Goal: Transaction & Acquisition: Purchase product/service

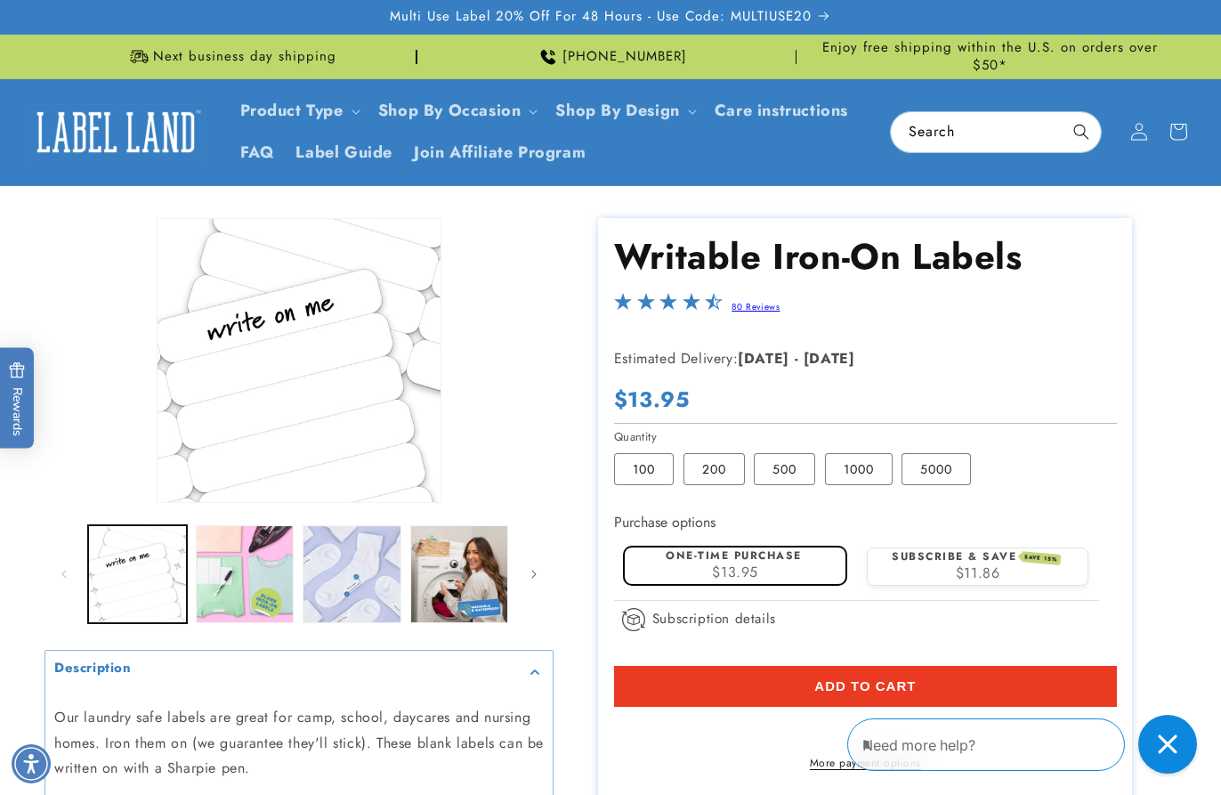
click at [1168, 744] on icon "Close gorgias live chat" at bounding box center [1167, 743] width 19 height 19
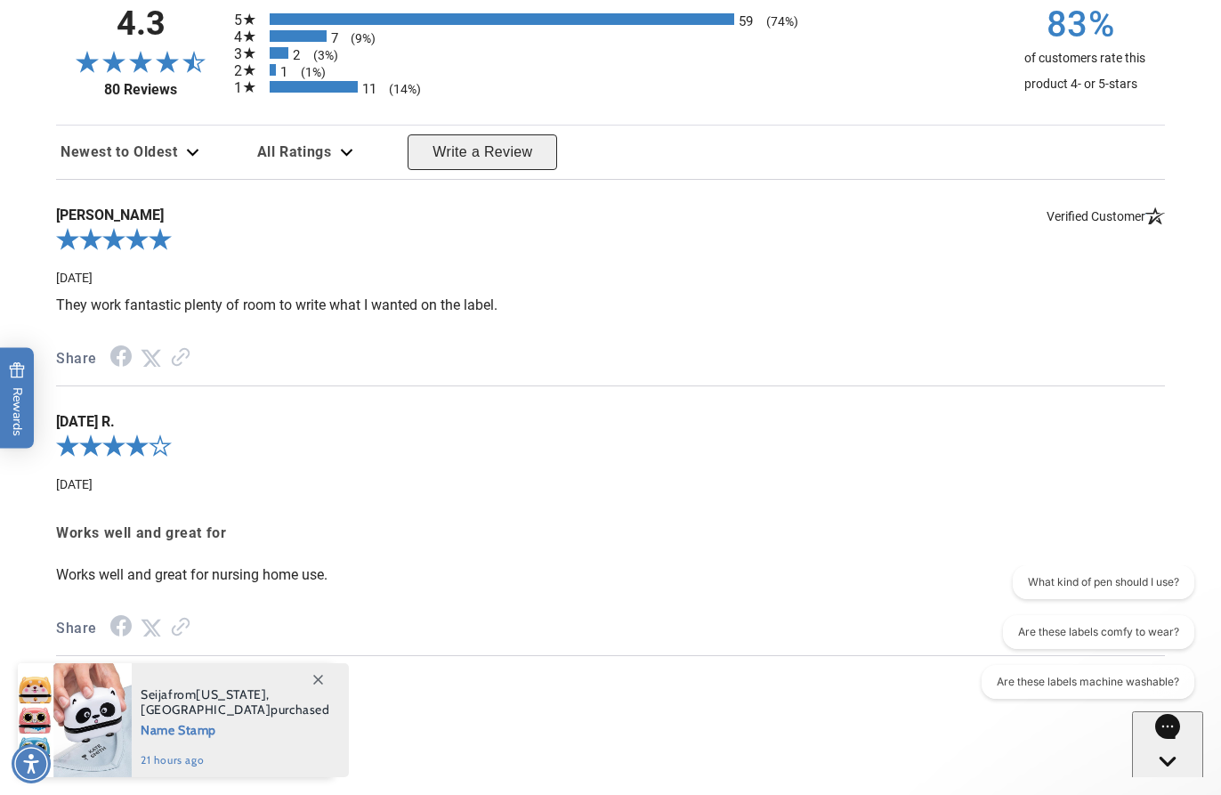
scroll to position [2385, 0]
